Goal: Check status: Check status

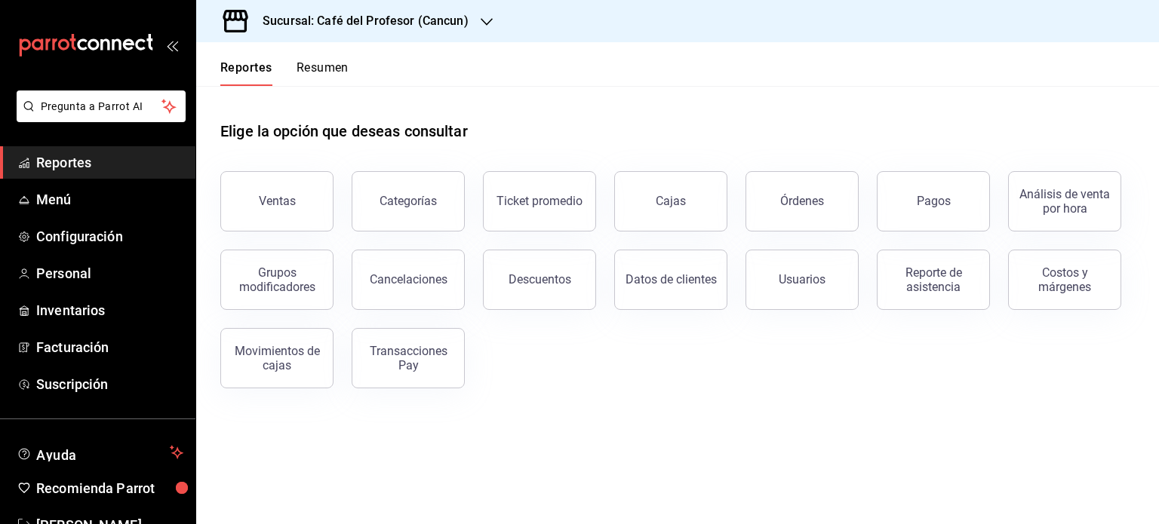
click at [338, 66] on button "Resumen" at bounding box center [322, 73] width 52 height 26
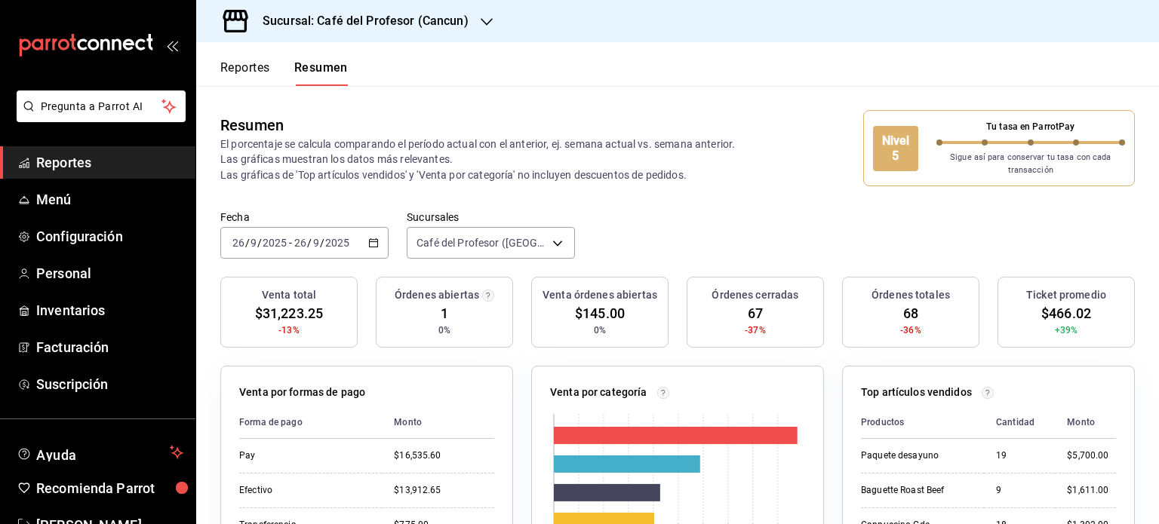
click at [260, 64] on button "Reportes" at bounding box center [245, 73] width 50 height 26
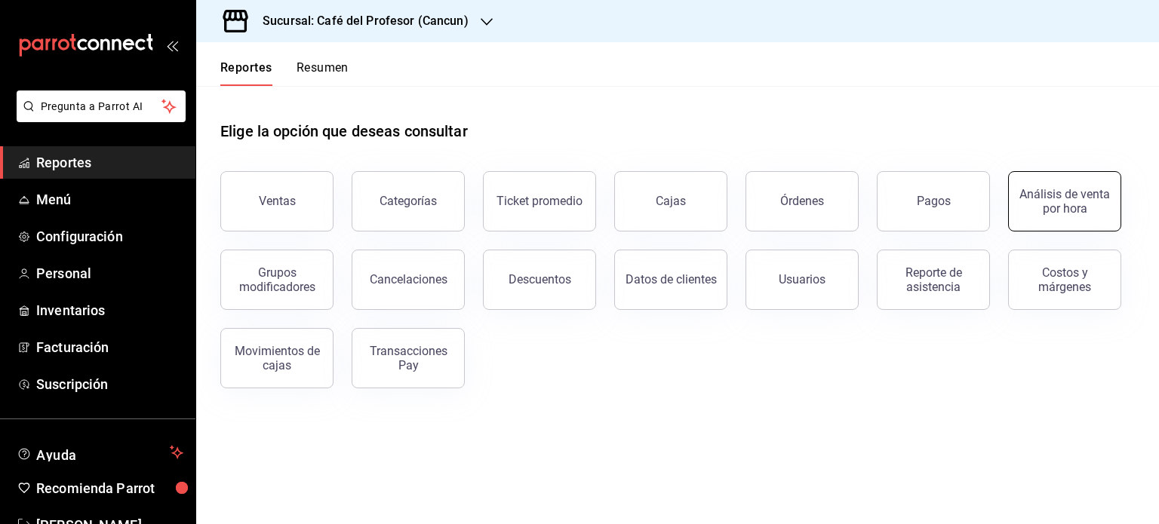
click at [1068, 220] on button "Análisis de venta por hora" at bounding box center [1064, 201] width 113 height 60
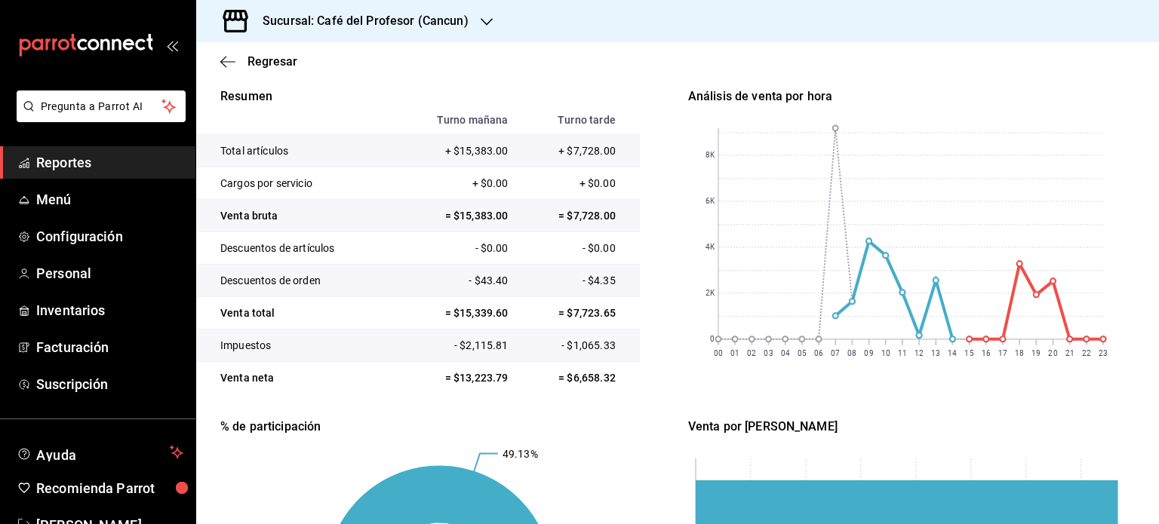
scroll to position [177, 0]
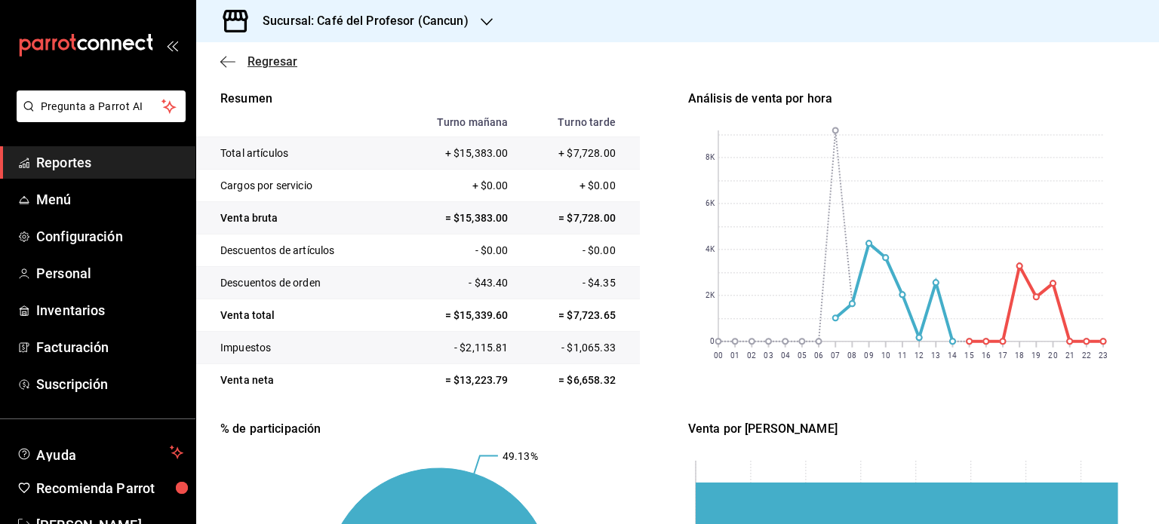
click at [226, 57] on icon "button" at bounding box center [227, 62] width 15 height 14
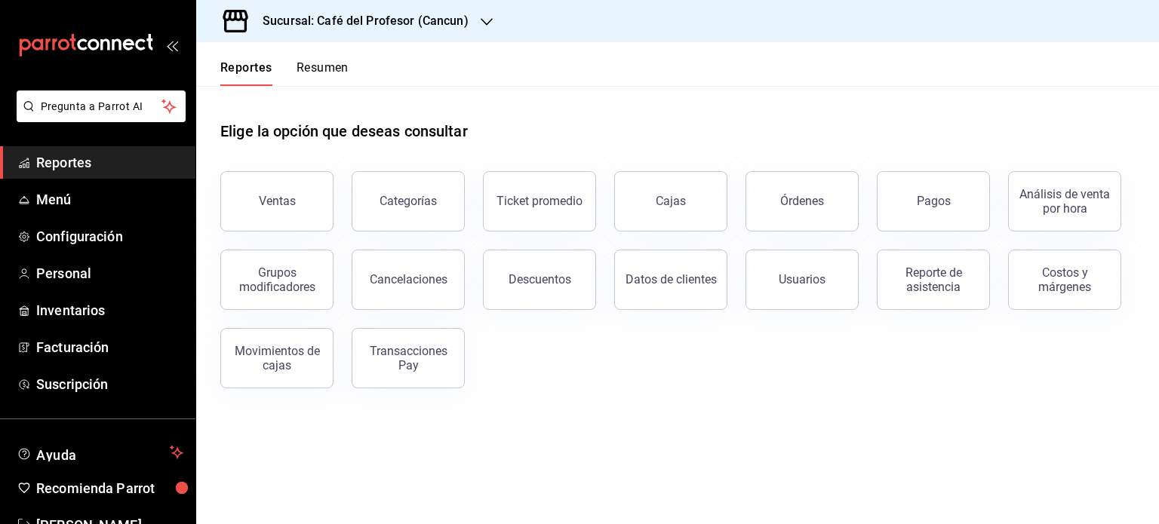
click at [336, 72] on button "Resumen" at bounding box center [322, 73] width 52 height 26
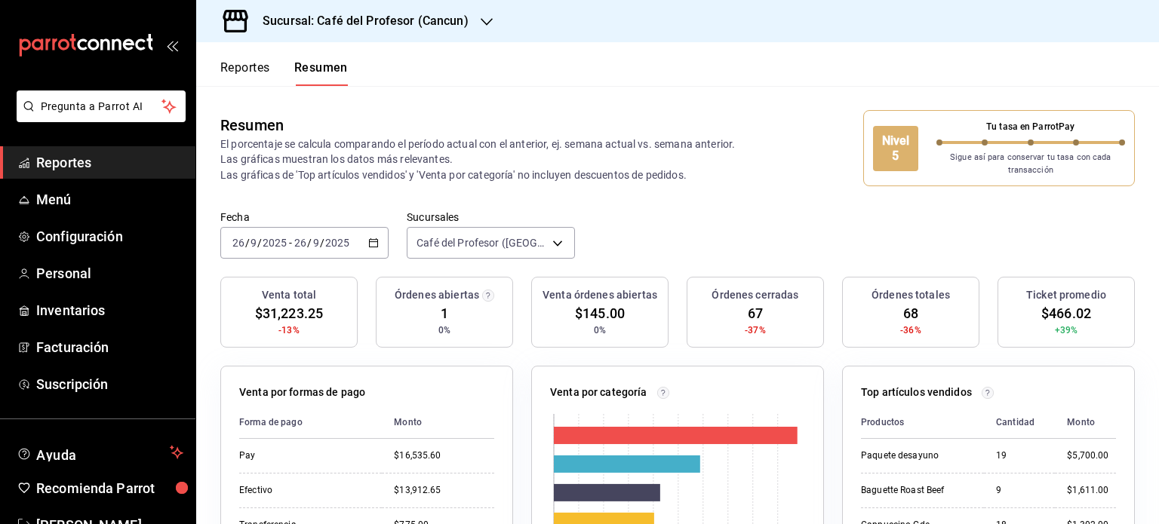
click at [481, 21] on icon "button" at bounding box center [487, 22] width 12 height 12
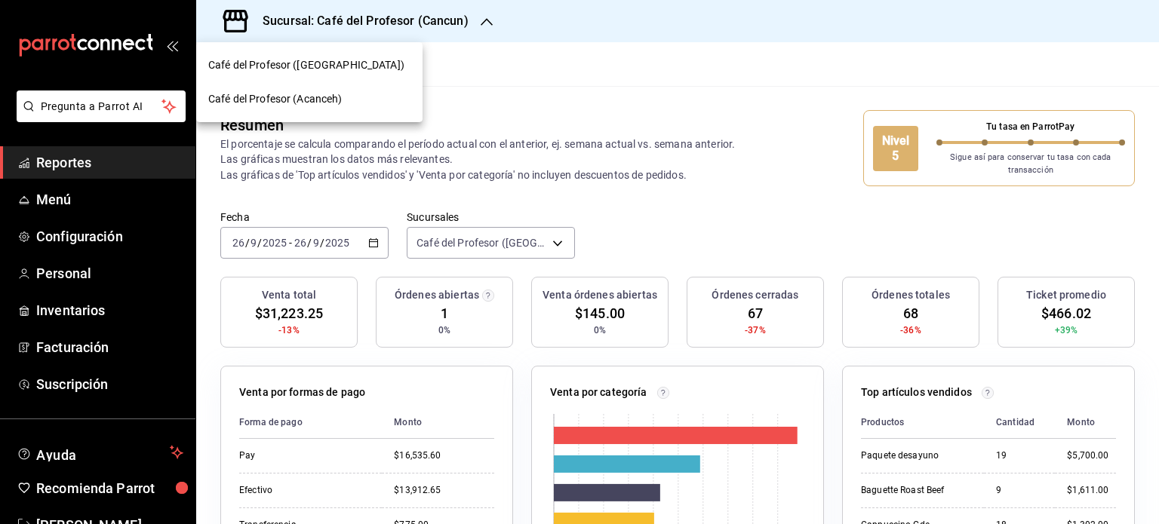
click at [327, 88] on div "Café del Profesor (Acanceh)" at bounding box center [309, 99] width 226 height 34
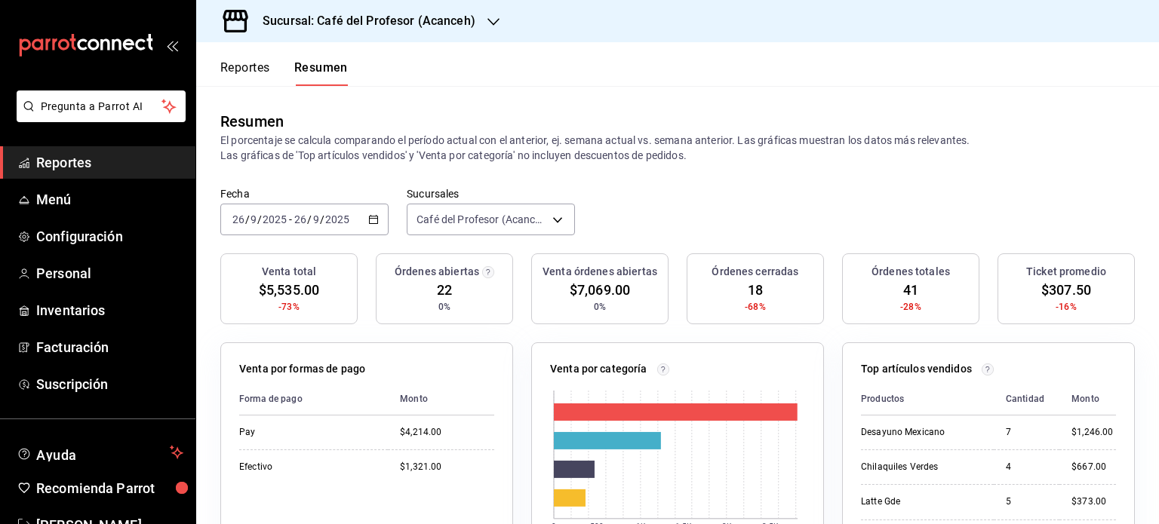
click at [489, 23] on icon "button" at bounding box center [493, 22] width 12 height 8
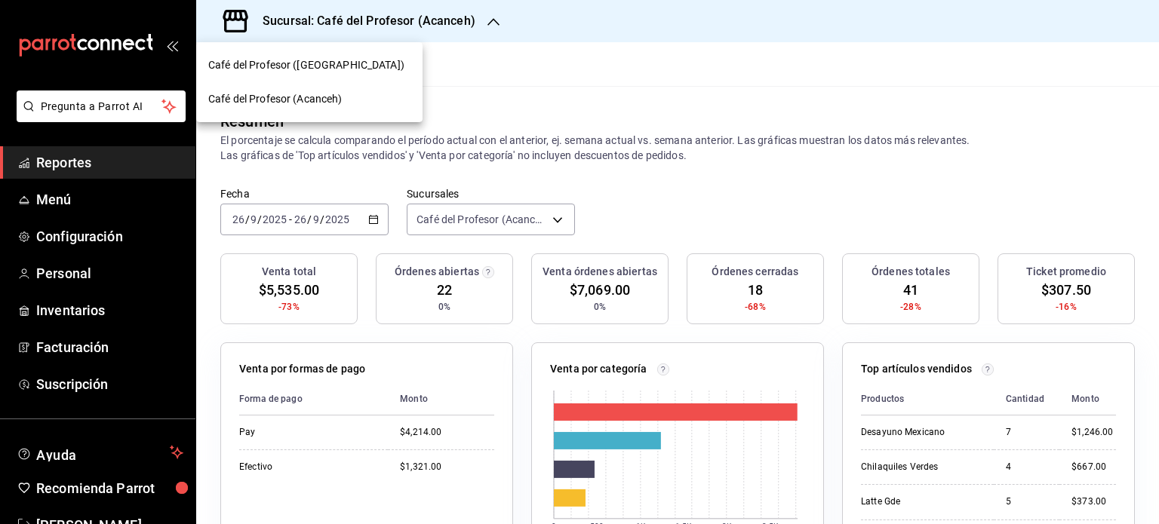
click at [386, 63] on div "Café del Profesor (Cancun)" at bounding box center [309, 65] width 202 height 16
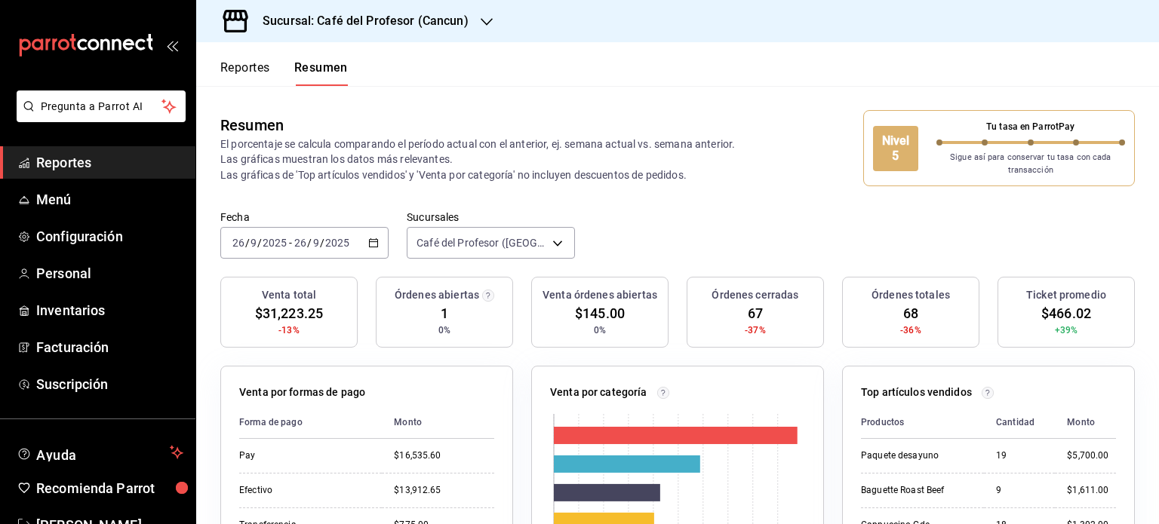
click at [483, 23] on icon "button" at bounding box center [487, 22] width 12 height 12
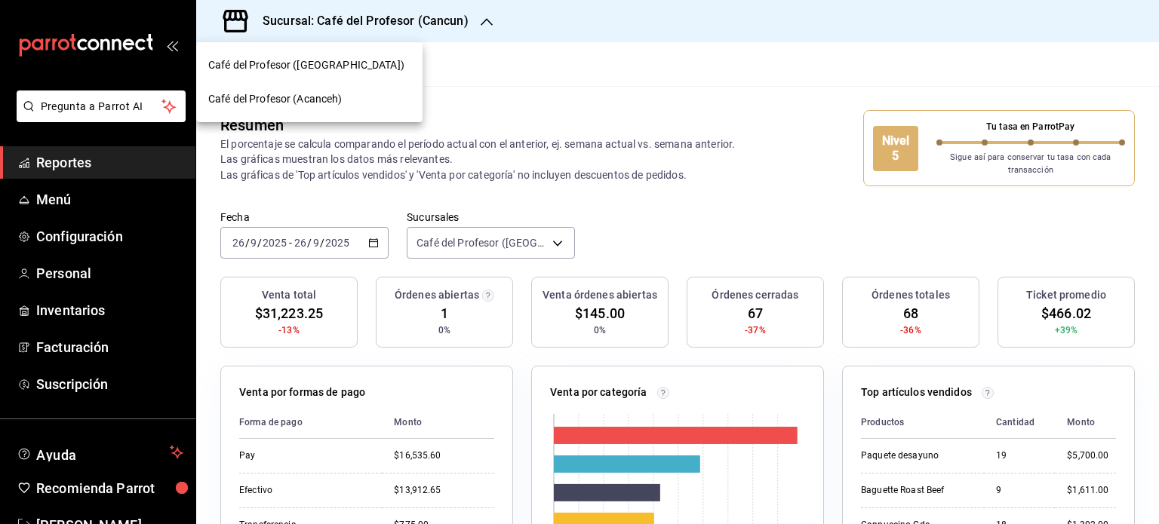
click at [370, 96] on div "Café del Profesor (Acanceh)" at bounding box center [309, 99] width 202 height 16
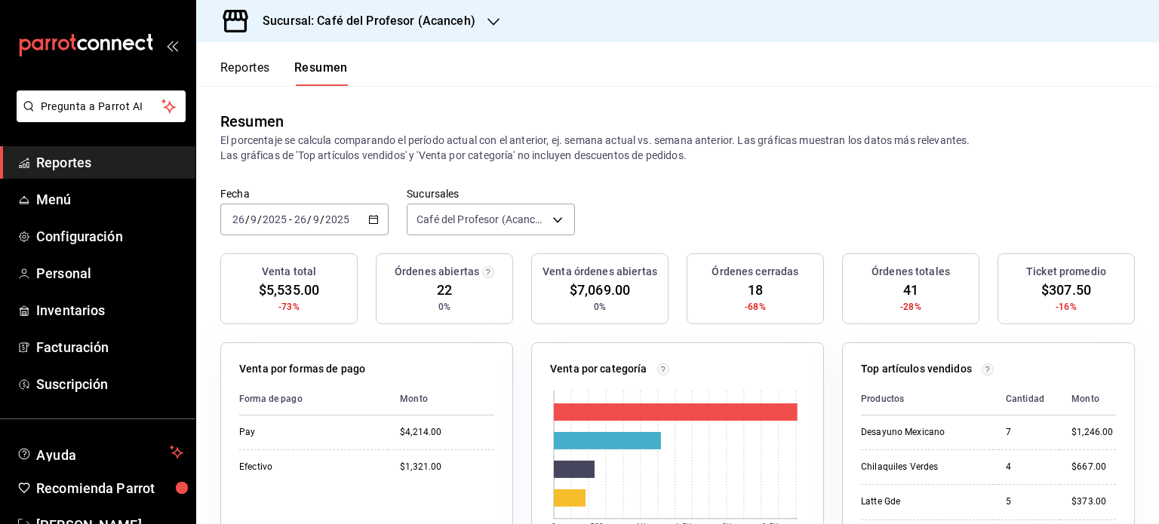
click at [487, 27] on icon "button" at bounding box center [493, 22] width 12 height 12
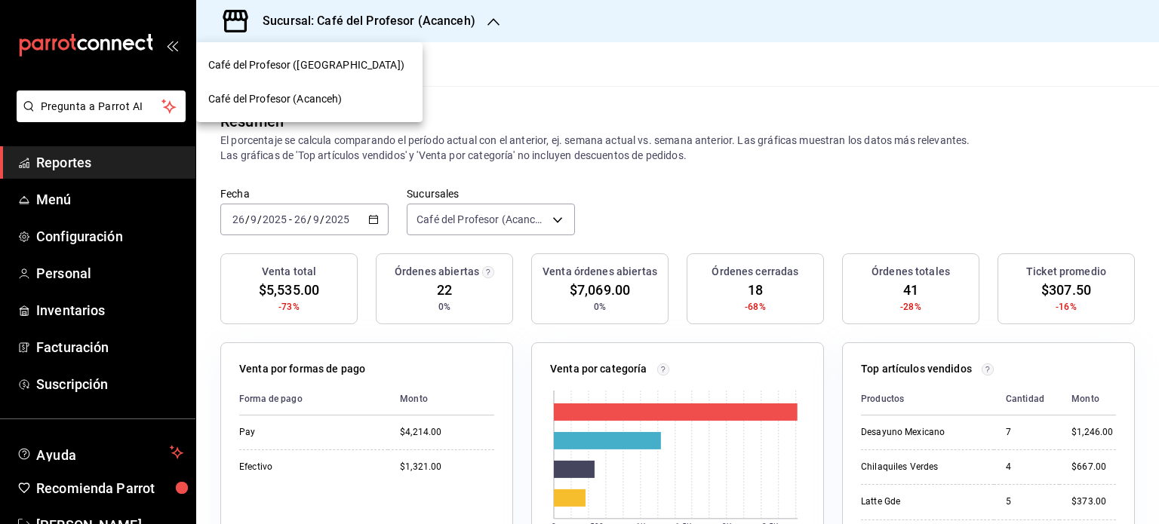
click at [380, 72] on div "Café del Profesor (Cancun)" at bounding box center [309, 65] width 202 height 16
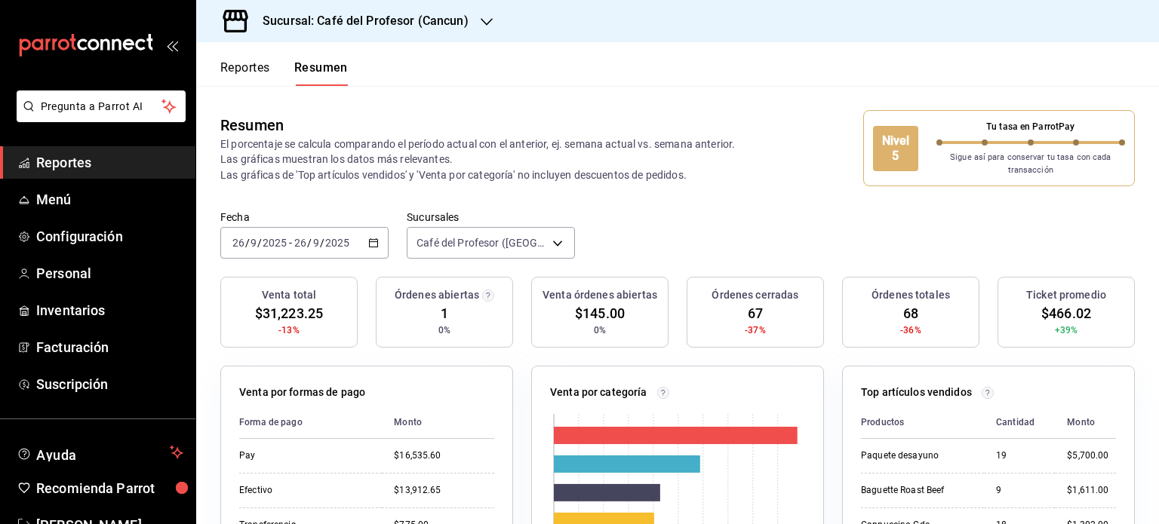
click at [370, 244] on icon "button" at bounding box center [373, 243] width 11 height 11
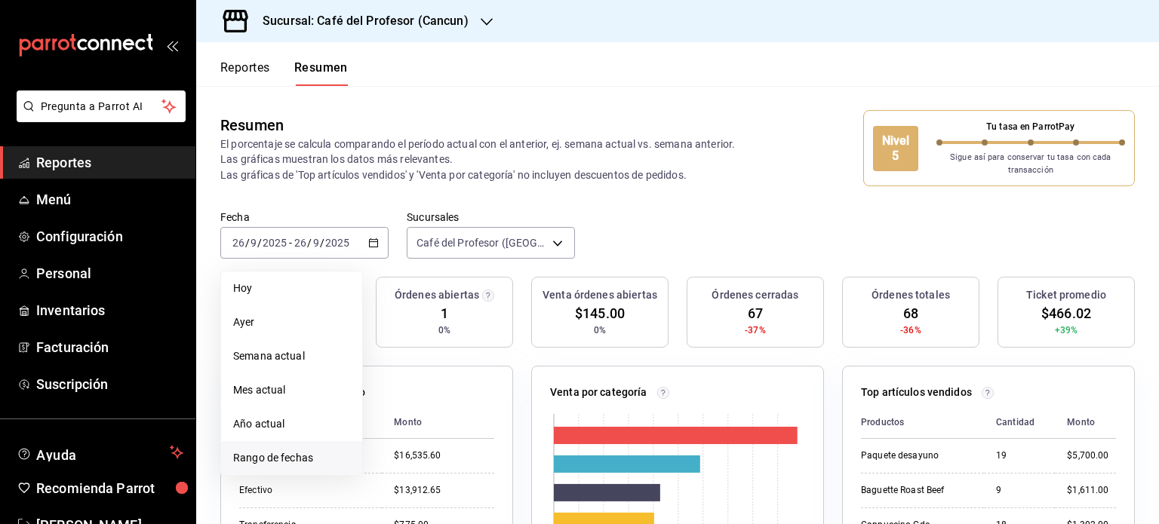
click at [317, 461] on span "Rango de fechas" at bounding box center [291, 458] width 117 height 16
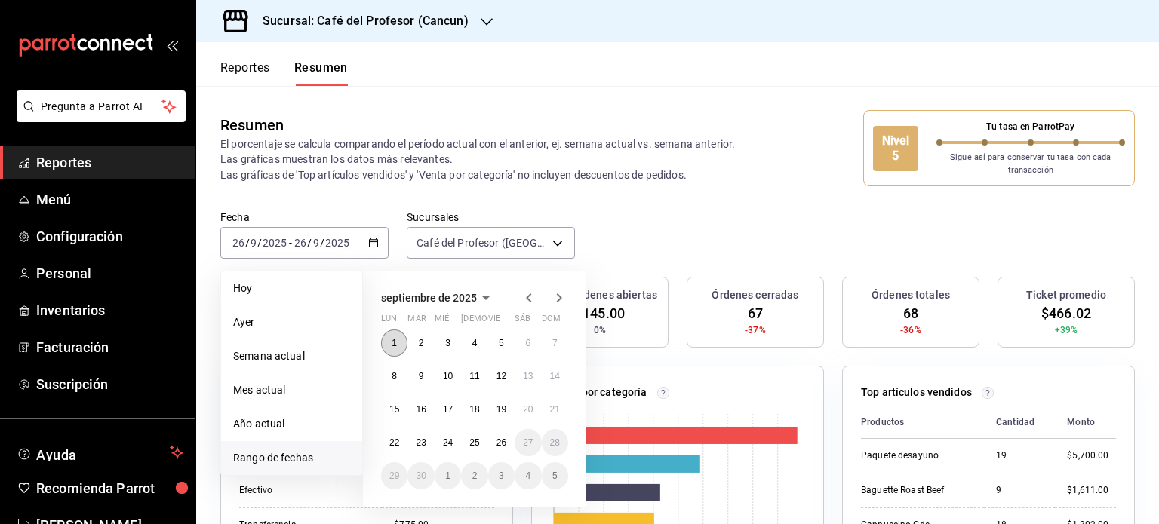
click at [398, 343] on button "1" at bounding box center [394, 343] width 26 height 27
click at [506, 444] on button "26" at bounding box center [501, 442] width 26 height 27
